Goal: Complete application form

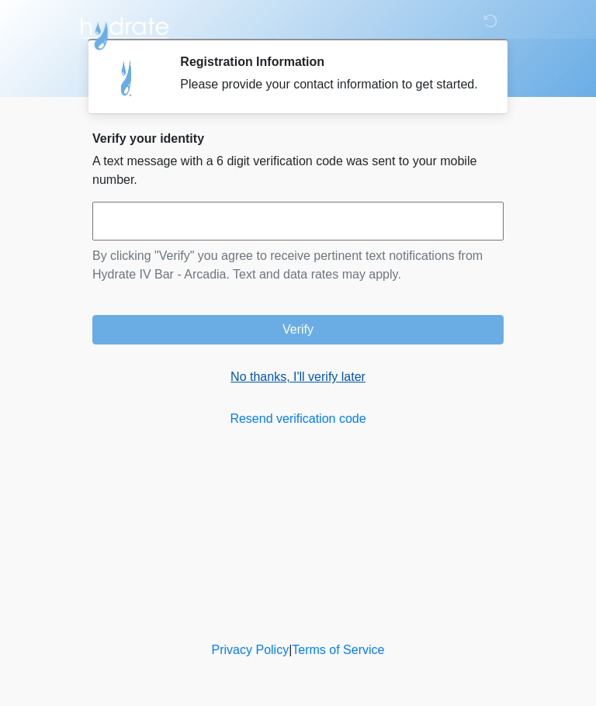
click at [333, 386] on link "No thanks, I'll verify later" at bounding box center [297, 377] width 411 height 19
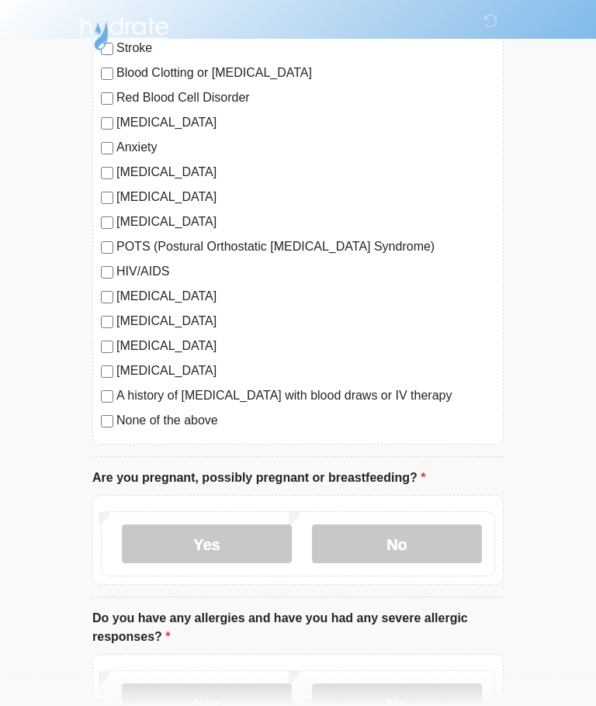
scroll to position [232, 0]
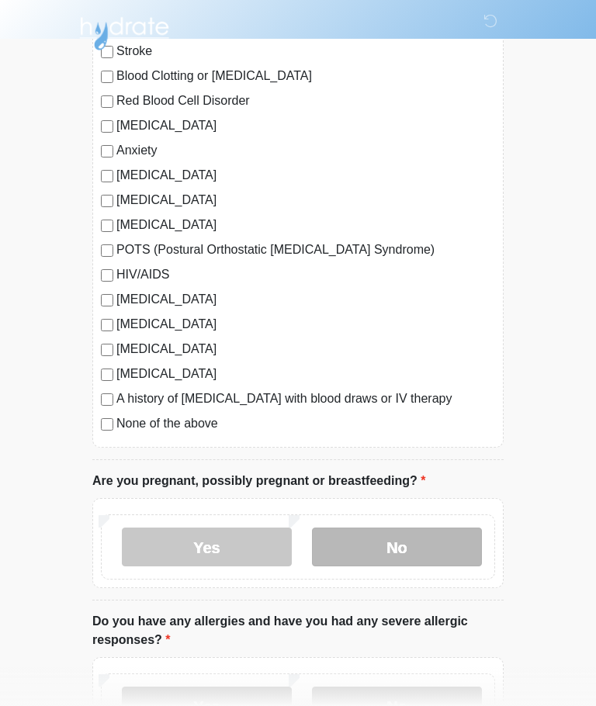
click at [429, 554] on label "No" at bounding box center [397, 546] width 170 height 39
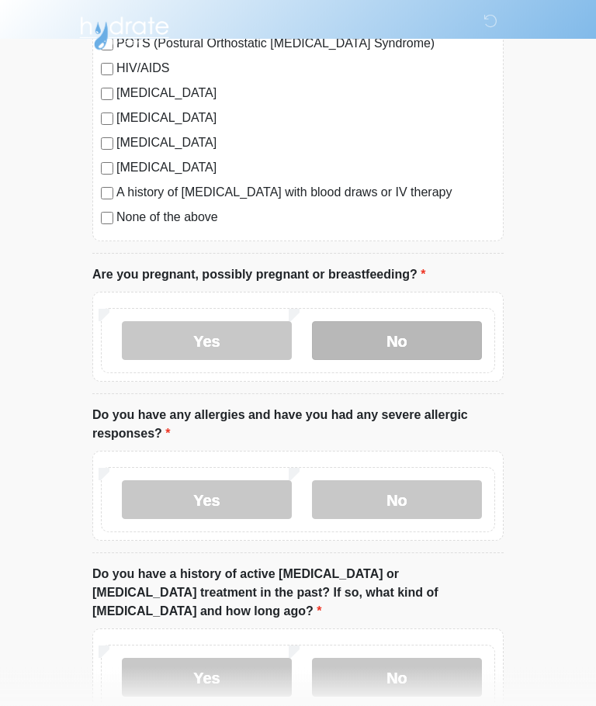
scroll to position [438, 0]
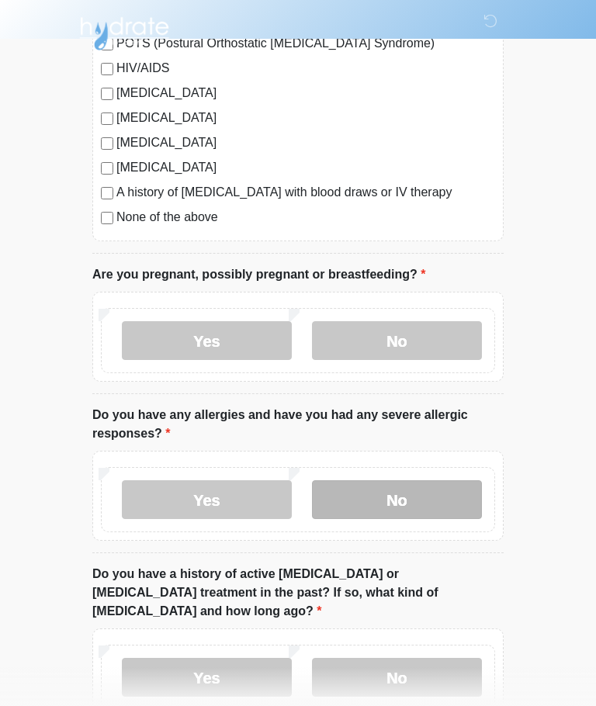
click at [445, 493] on label "No" at bounding box center [397, 499] width 170 height 39
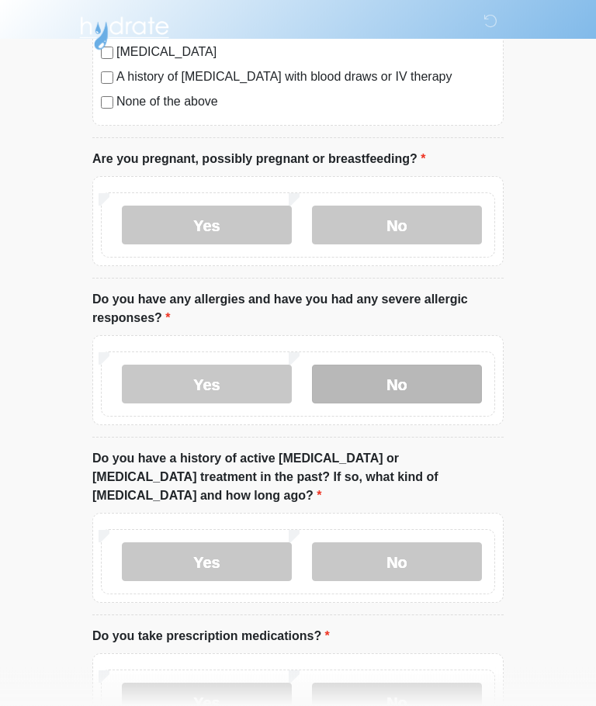
scroll to position [554, 0]
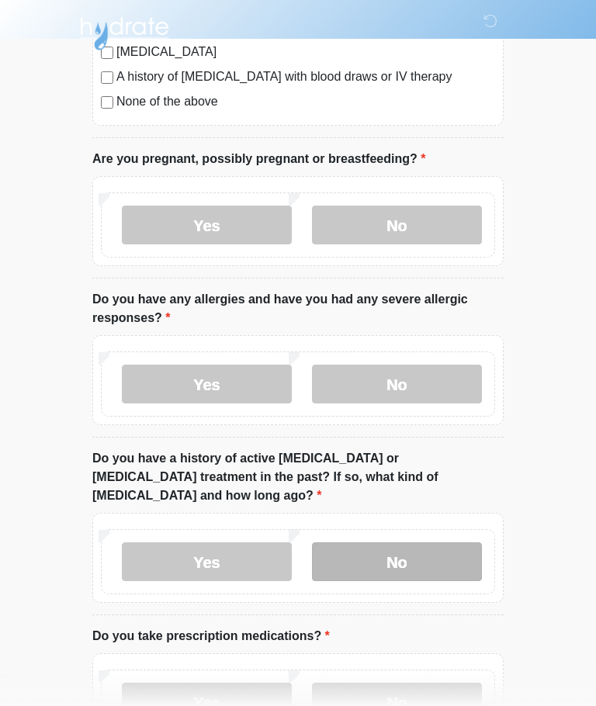
click at [409, 552] on label "No" at bounding box center [397, 561] width 170 height 39
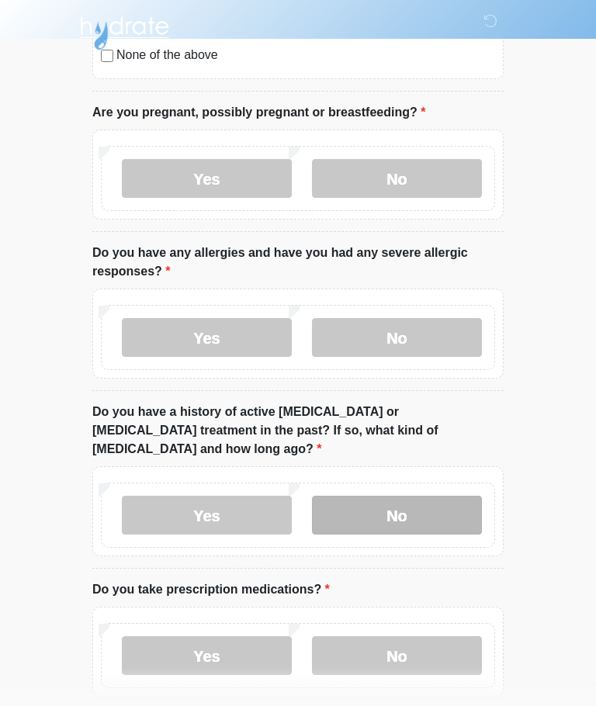
scroll to position [711, 0]
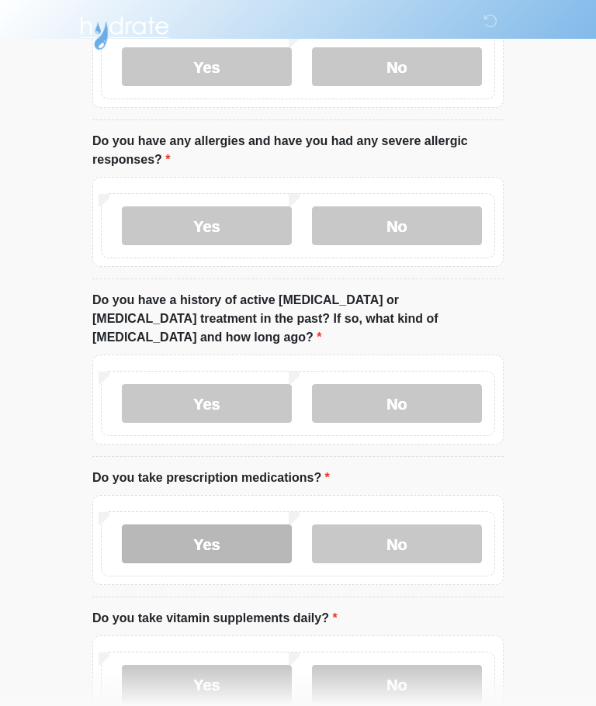
click at [207, 525] on label "Yes" at bounding box center [207, 544] width 170 height 39
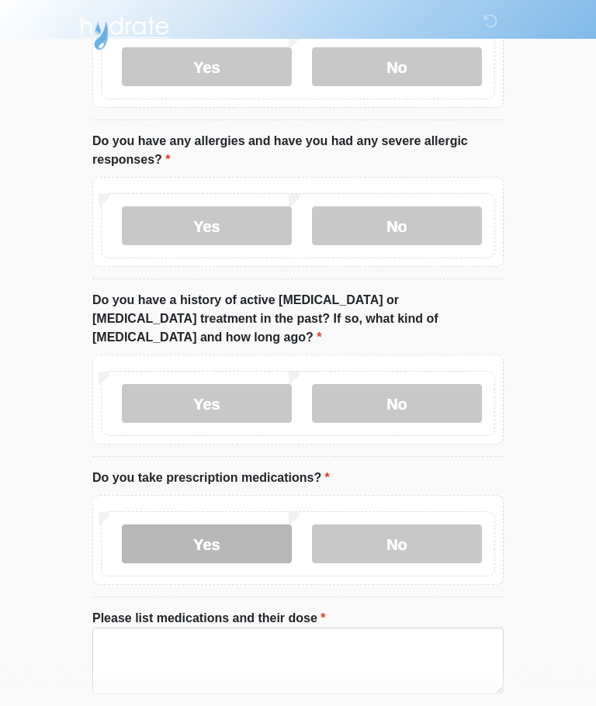
scroll to position [712, 0]
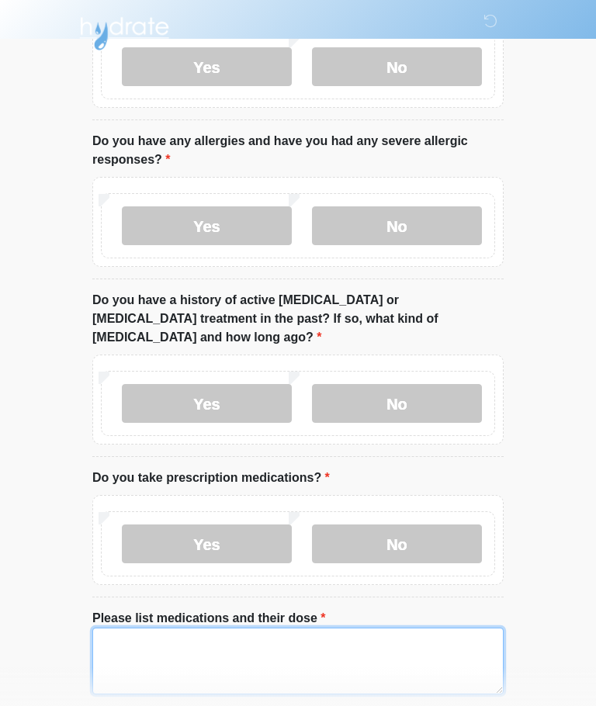
click at [299, 640] on textarea "Please list medications and their dose" at bounding box center [297, 660] width 411 height 67
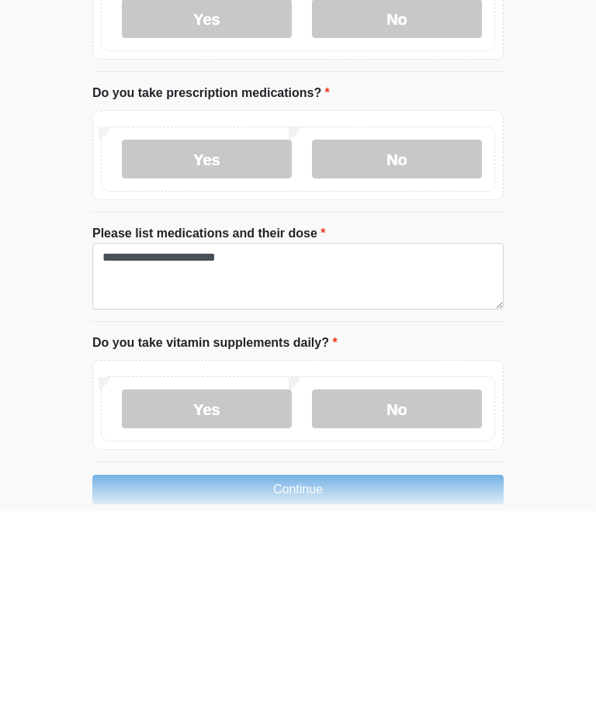
scroll to position [904, 0]
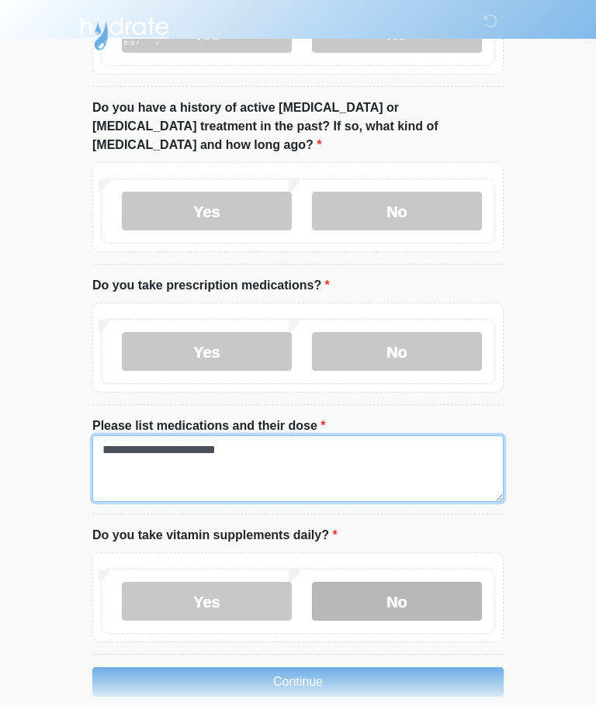
type textarea "**********"
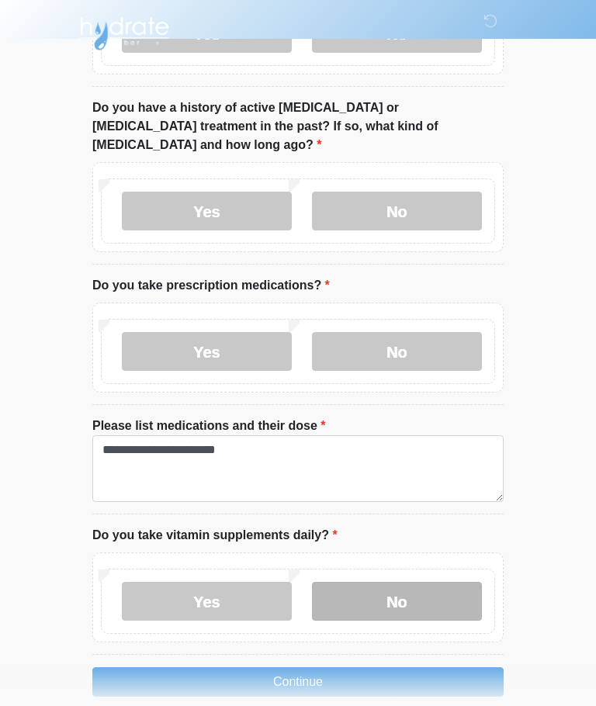
click at [419, 582] on label "No" at bounding box center [397, 601] width 170 height 39
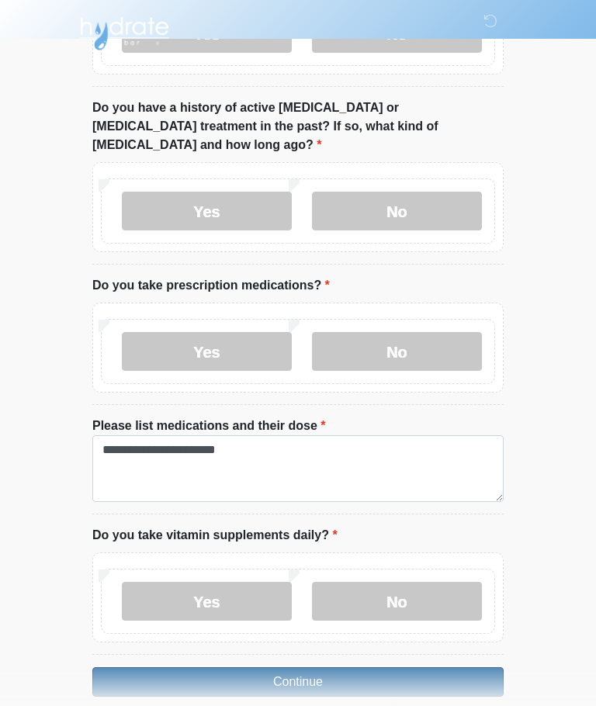
click at [375, 667] on button "Continue" at bounding box center [297, 681] width 411 height 29
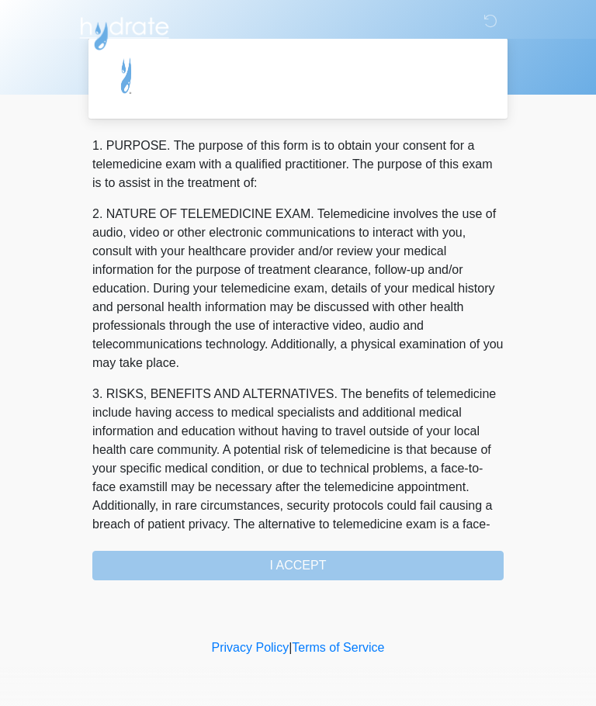
scroll to position [0, 0]
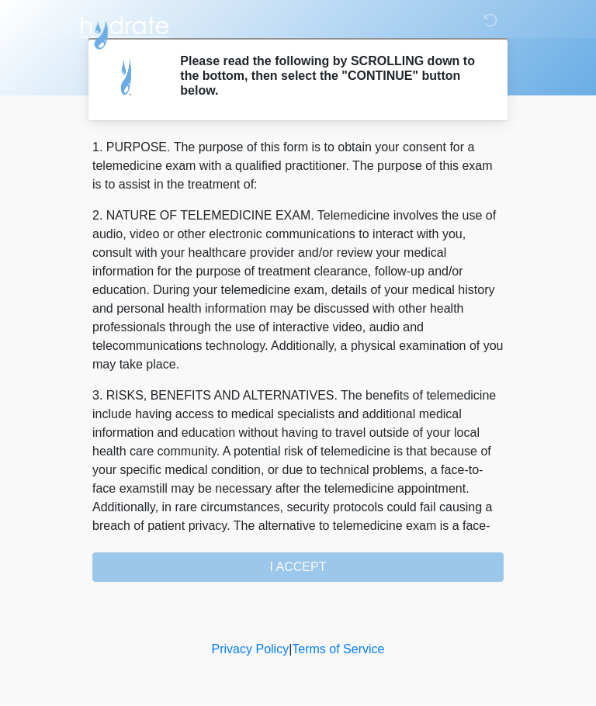
click at [394, 571] on div "1. PURPOSE. The purpose of this form is to obtain your consent for a telemedici…" at bounding box center [297, 361] width 411 height 444
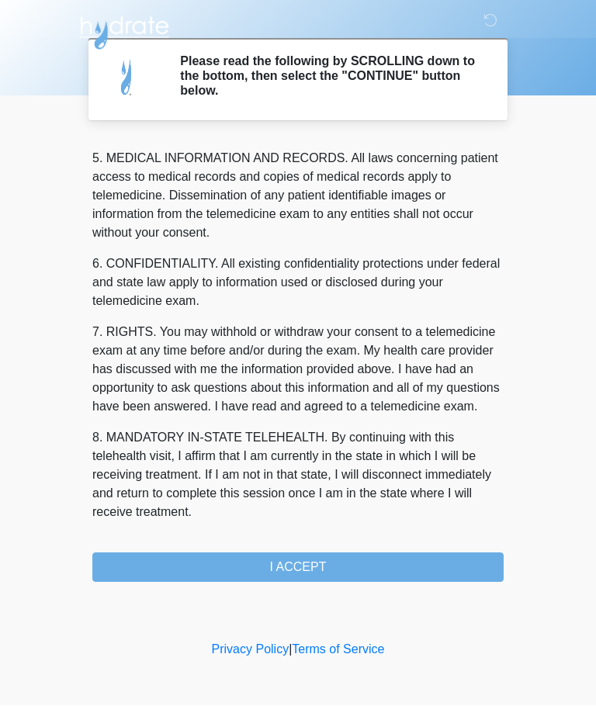
scroll to position [504, 0]
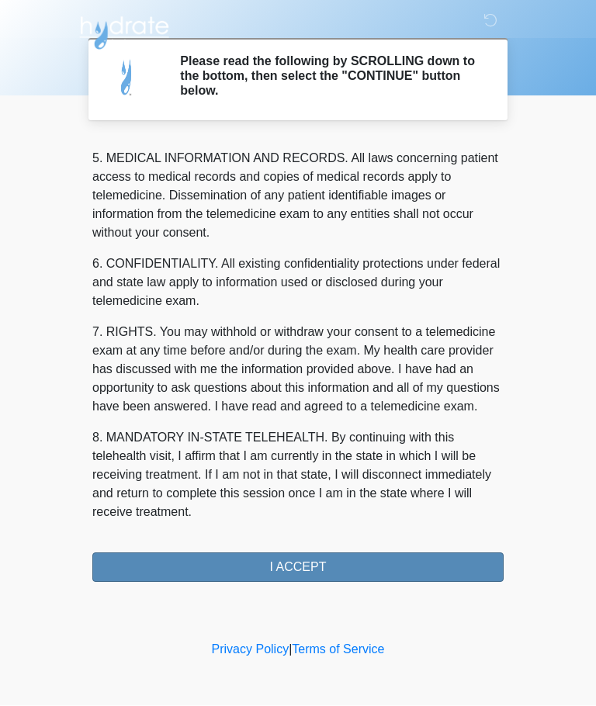
click at [349, 566] on button "I ACCEPT" at bounding box center [297, 567] width 411 height 29
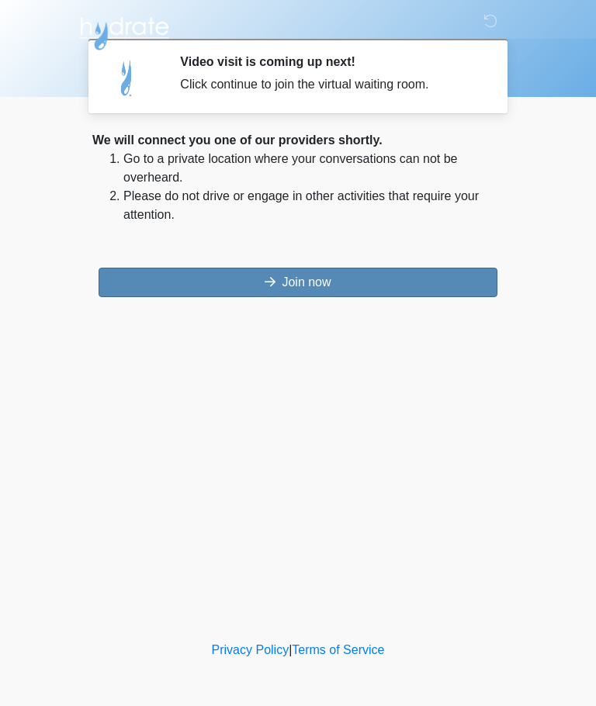
click at [398, 275] on button "Join now" at bounding box center [298, 282] width 399 height 29
